Goal: Transaction & Acquisition: Purchase product/service

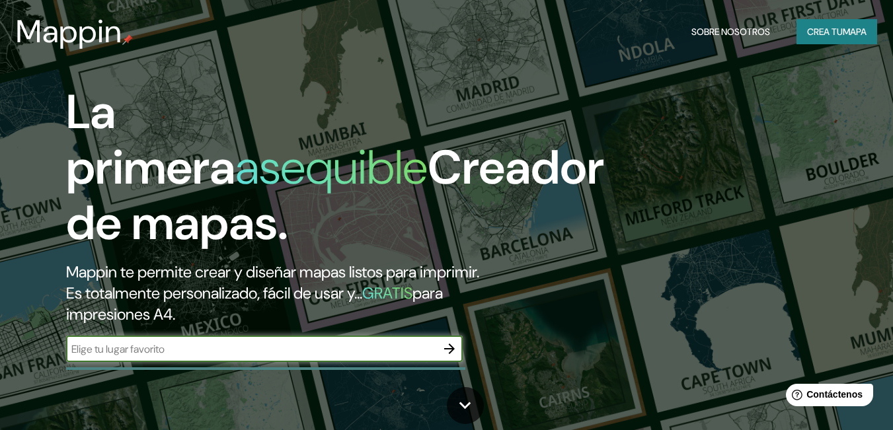
click at [326, 346] on input "text" at bounding box center [251, 349] width 370 height 15
type input "caribe tanaguarenas cxaraballeda"
click at [455, 348] on icon "button" at bounding box center [450, 349] width 16 height 16
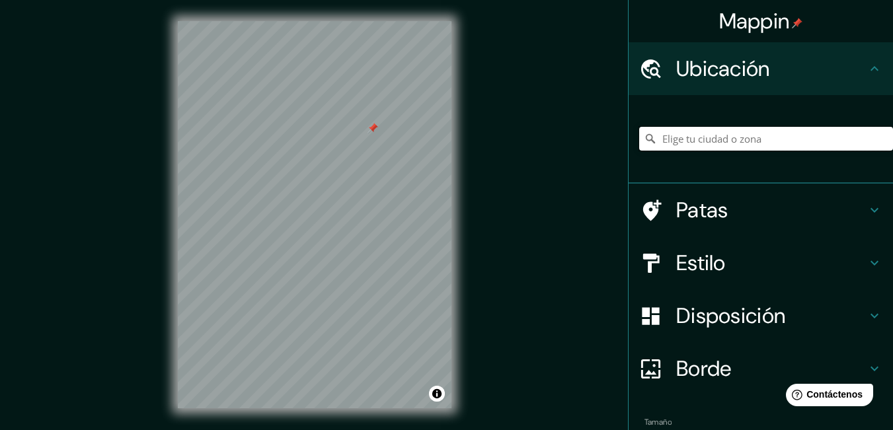
click at [769, 139] on input "Elige tu ciudad o zona" at bounding box center [766, 139] width 254 height 24
type input "Caraballeda, Vargas, La Guaira, Venezuela"
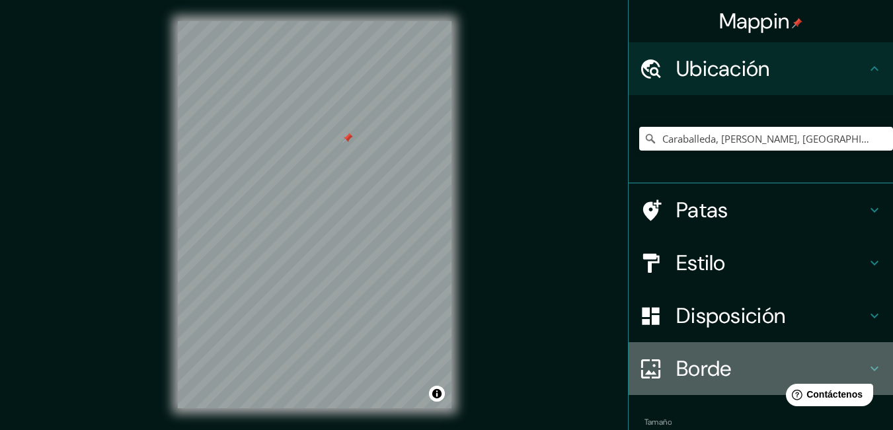
click at [701, 367] on font "Borde" at bounding box center [704, 369] width 56 height 28
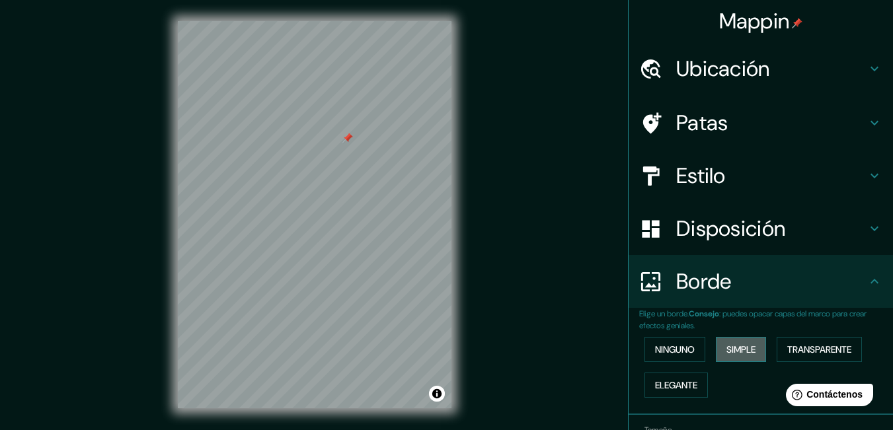
click at [732, 352] on font "Simple" at bounding box center [740, 350] width 29 height 12
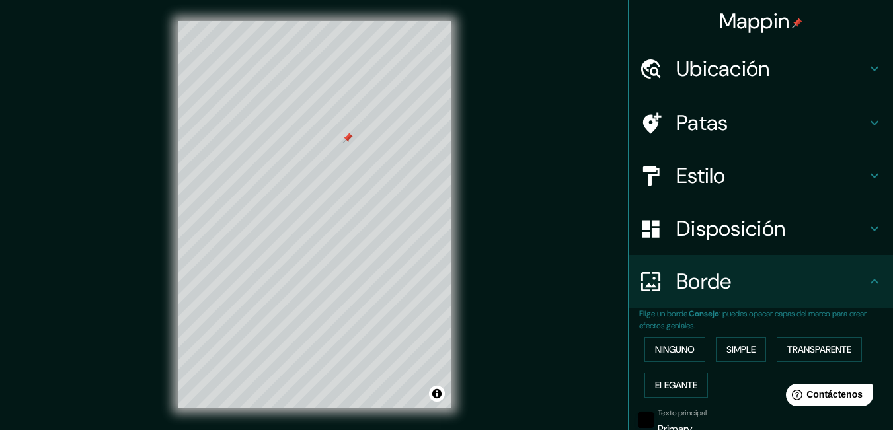
click at [716, 337] on button "Simple" at bounding box center [741, 349] width 50 height 25
type input "166"
type input "33"
click at [716, 337] on button "Simple" at bounding box center [741, 349] width 50 height 25
type input "166"
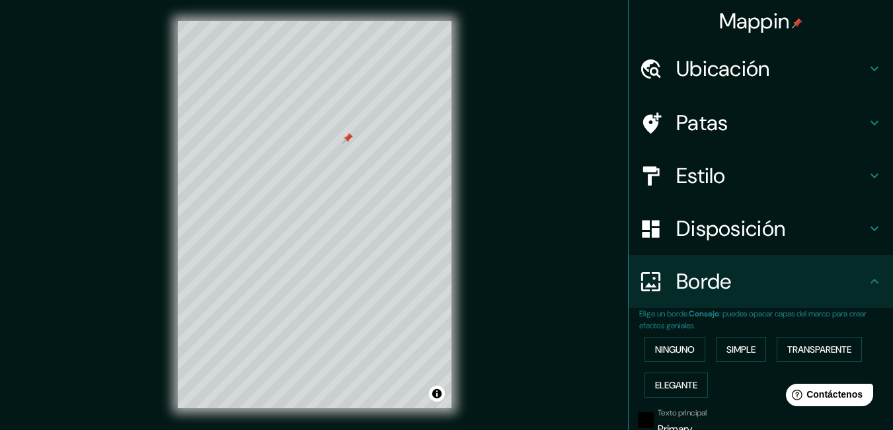
type input "33"
click at [712, 181] on font "Estilo" at bounding box center [701, 176] width 50 height 28
type input "166"
type input "33"
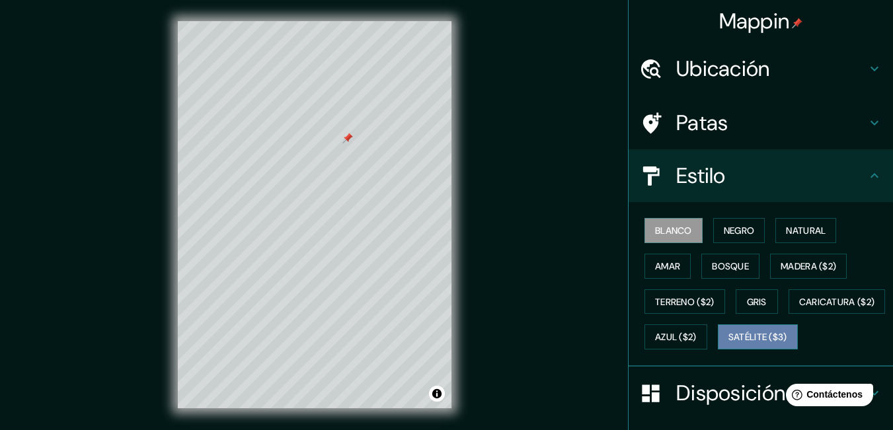
click at [728, 344] on font "Satélite ($3)" at bounding box center [757, 338] width 59 height 12
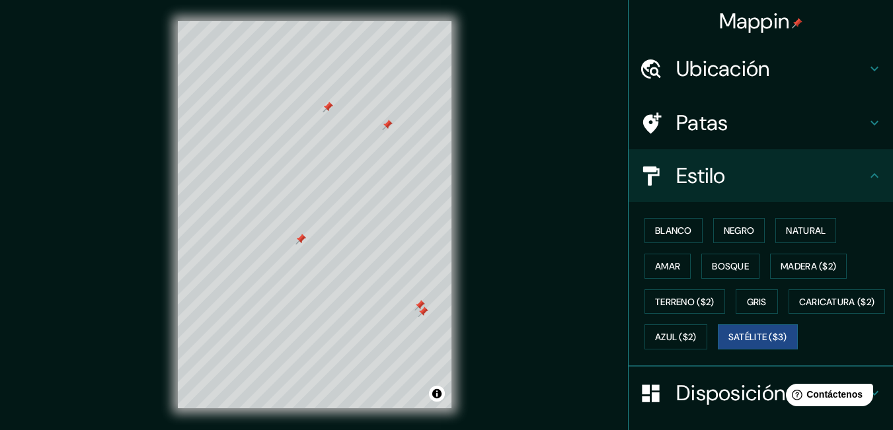
click at [295, 21] on div at bounding box center [315, 21] width 274 height 0
click at [309, 207] on div at bounding box center [314, 203] width 11 height 11
click at [699, 120] on font "Patas" at bounding box center [702, 123] width 52 height 28
type input "166"
type input "33"
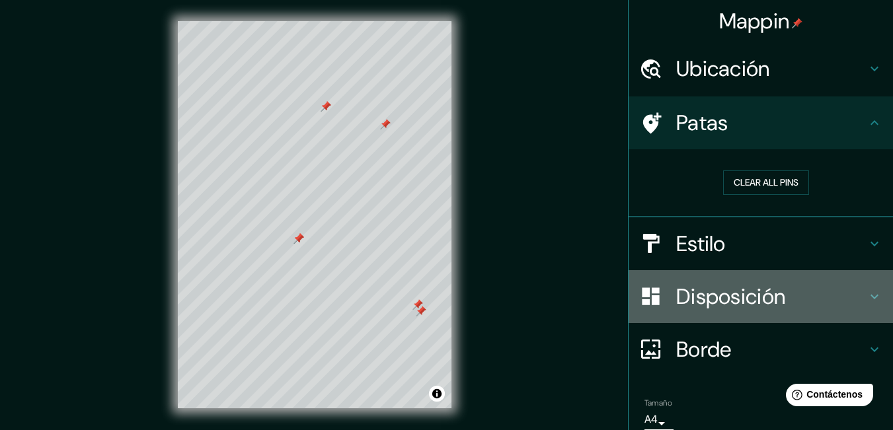
click at [690, 291] on font "Disposición" at bounding box center [730, 297] width 109 height 28
type input "166"
type input "33"
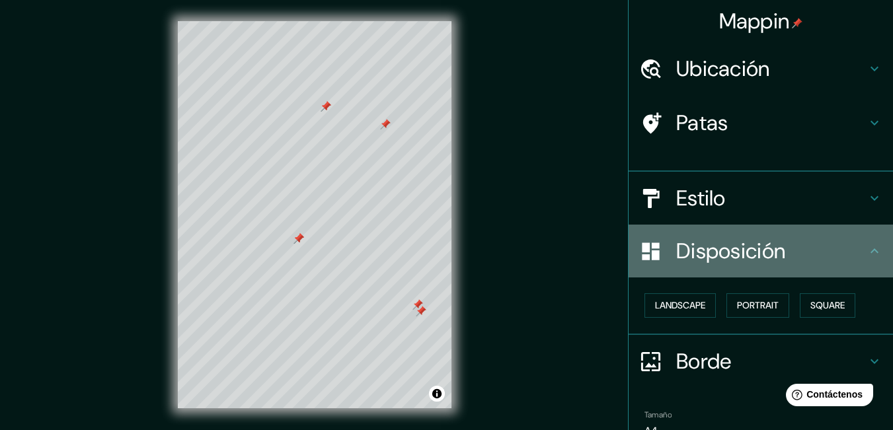
click at [691, 291] on ul "Ubicación Caraballeda, Vargas, La Guaira, Venezuela Caraballeda Vargas, La Guai…" at bounding box center [761, 270] width 264 height 457
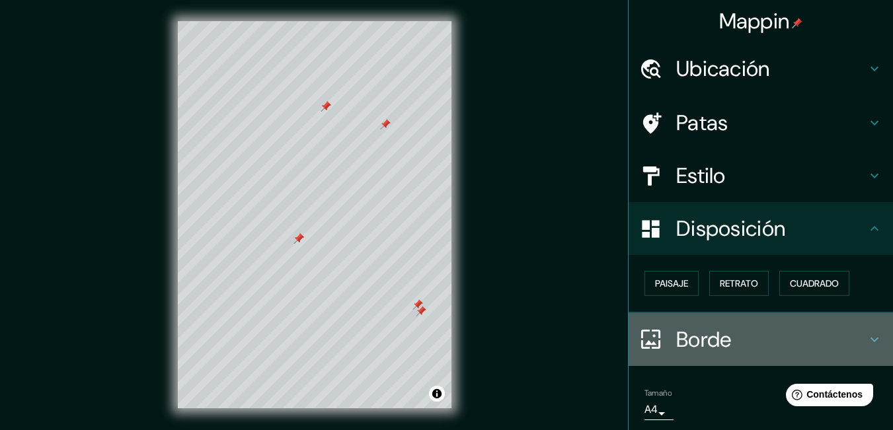
click at [698, 344] on font "Borde" at bounding box center [704, 340] width 56 height 28
type input "166"
type input "33"
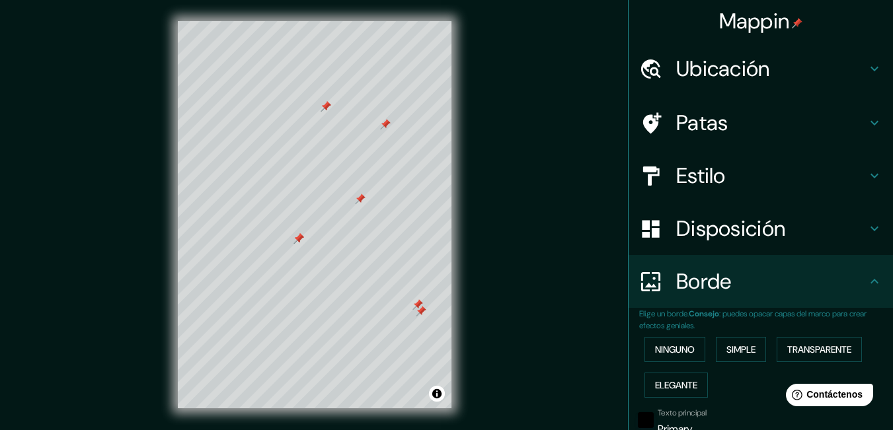
click at [356, 203] on div at bounding box center [360, 199] width 11 height 11
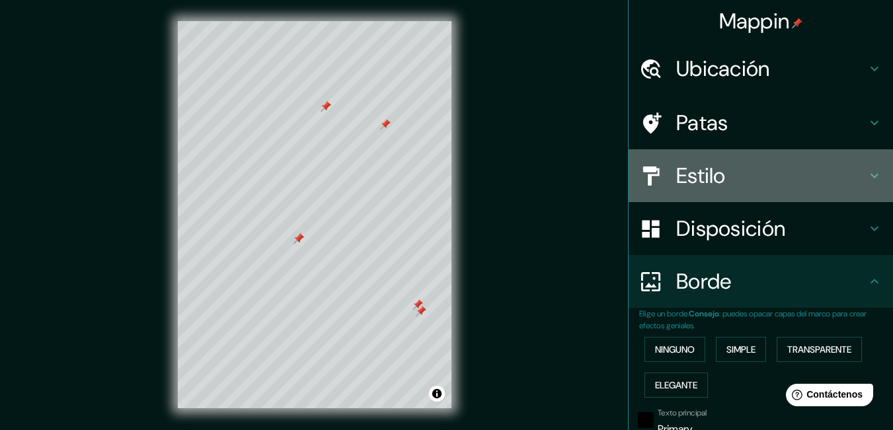
click at [679, 173] on font "Estilo" at bounding box center [701, 176] width 50 height 28
type input "166"
type input "33"
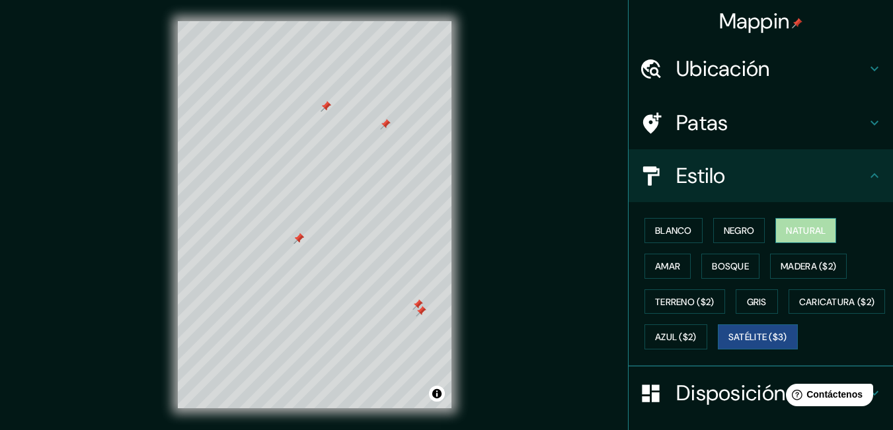
click at [802, 228] on font "Natural" at bounding box center [806, 231] width 40 height 12
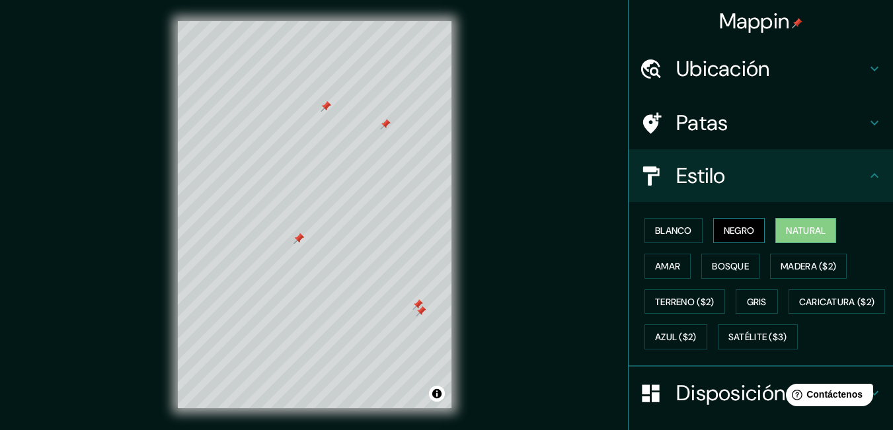
click at [742, 222] on font "Negro" at bounding box center [739, 230] width 31 height 17
click at [682, 228] on font "Blanco" at bounding box center [673, 231] width 37 height 12
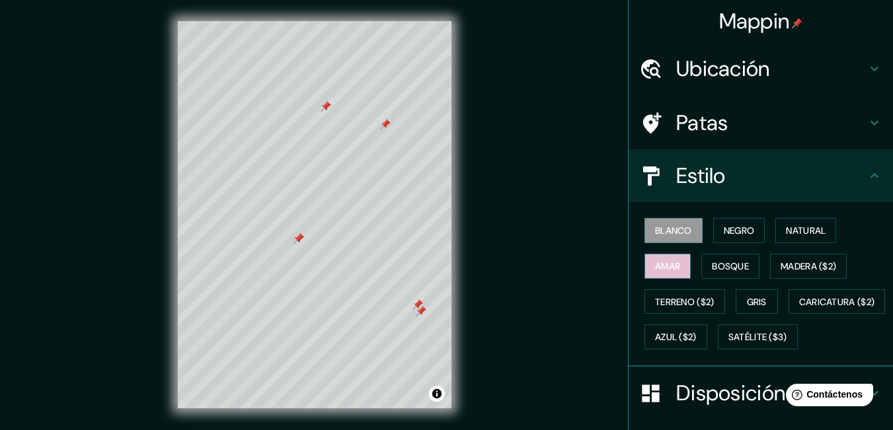
click at [666, 264] on font "Amar" at bounding box center [667, 266] width 25 height 12
click at [720, 266] on font "Bosque" at bounding box center [730, 266] width 37 height 12
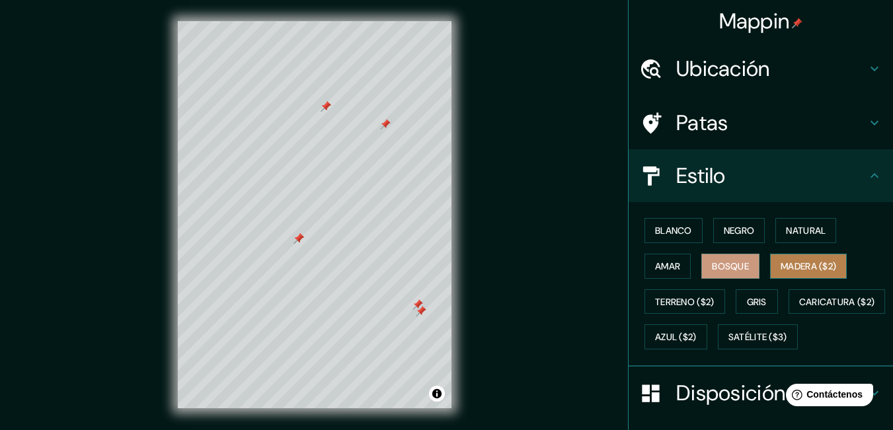
click at [794, 269] on font "Madera ($2)" at bounding box center [809, 266] width 56 height 12
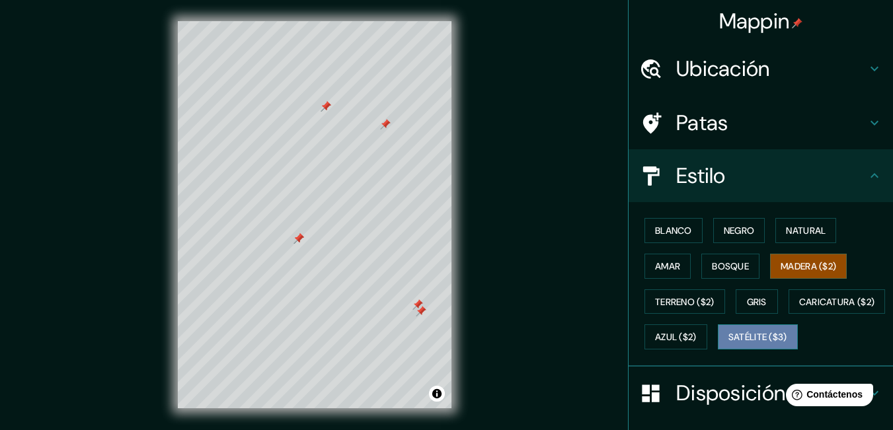
click at [728, 344] on font "Satélite ($3)" at bounding box center [757, 338] width 59 height 12
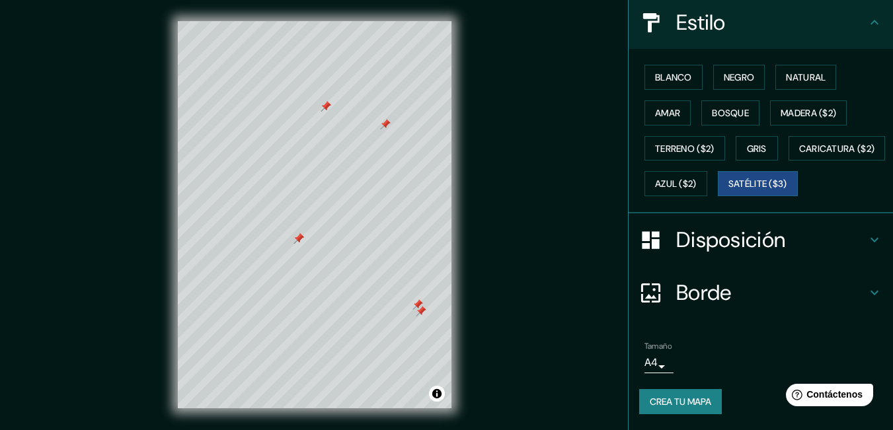
scroll to position [188, 0]
click at [689, 406] on font "Crea tu mapa" at bounding box center [680, 402] width 61 height 12
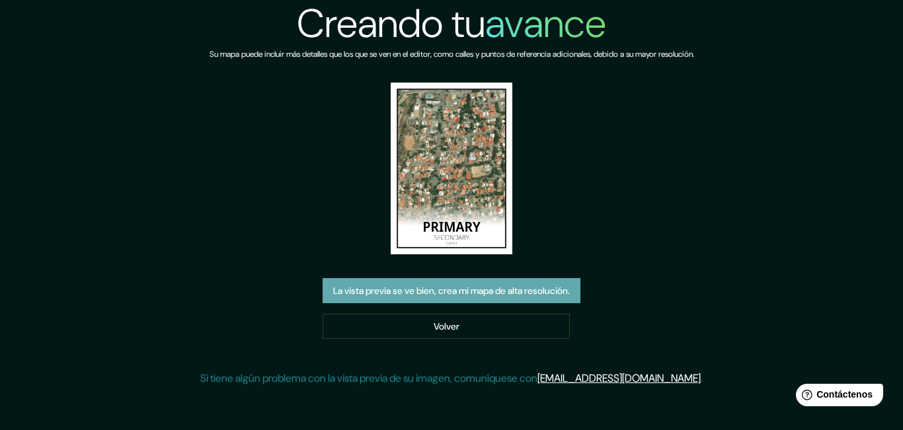
click at [508, 290] on font "La vista previa se ve bien, crea mi mapa de alta resolución." at bounding box center [451, 292] width 237 height 12
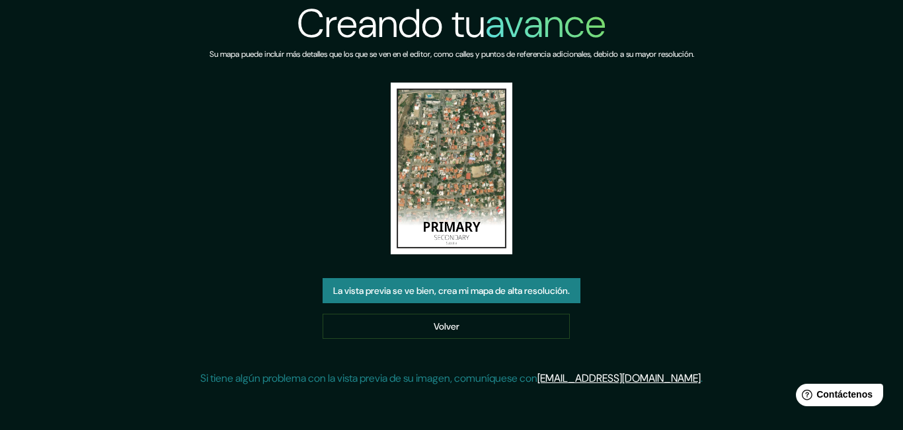
click at [508, 290] on font "La vista previa se ve bien, crea mi mapa de alta resolución." at bounding box center [451, 292] width 237 height 12
